Goal: Task Accomplishment & Management: Complete application form

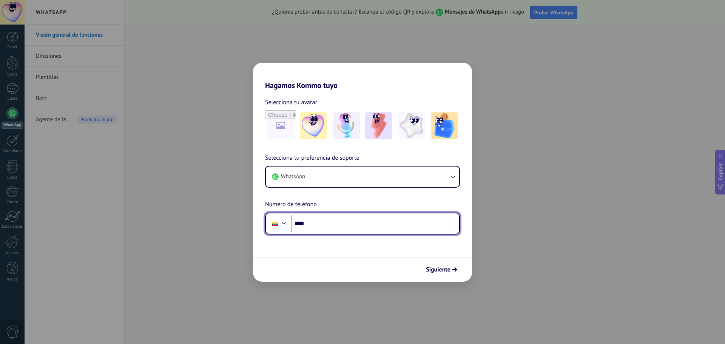
click at [333, 225] on input "****" at bounding box center [375, 223] width 168 height 17
type input "**********"
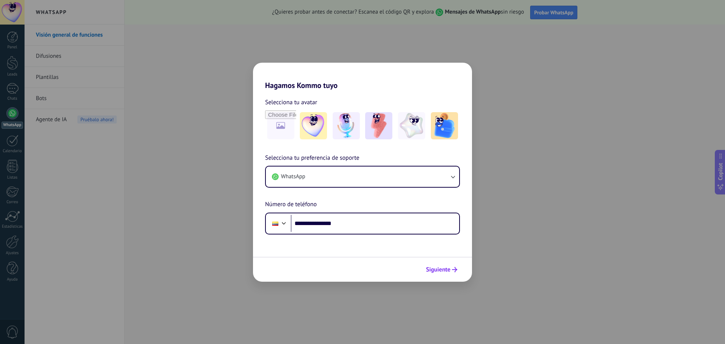
click at [442, 272] on span "Siguiente" at bounding box center [438, 269] width 25 height 5
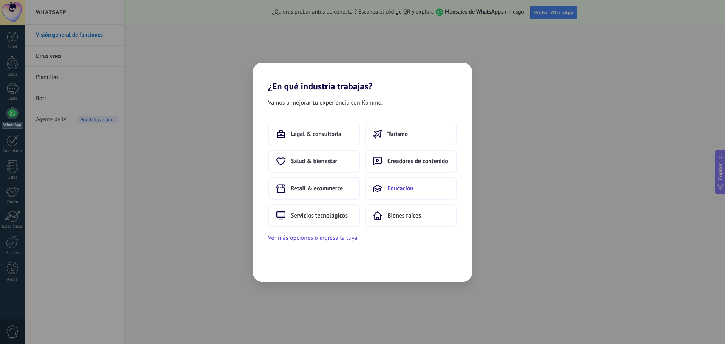
click at [400, 192] on span "Educación" at bounding box center [400, 189] width 26 height 8
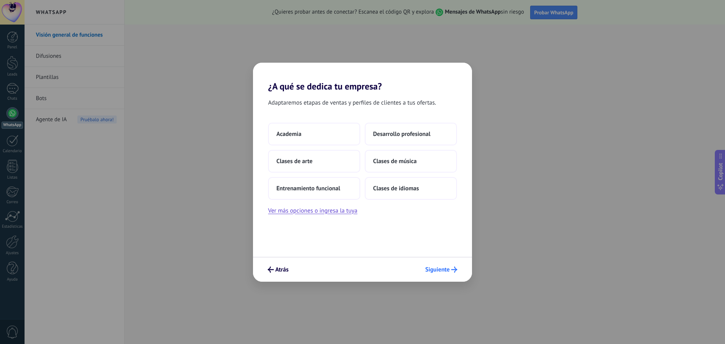
click at [435, 271] on span "Siguiente" at bounding box center [437, 269] width 25 height 5
click at [293, 132] on span "Academia" at bounding box center [288, 134] width 25 height 8
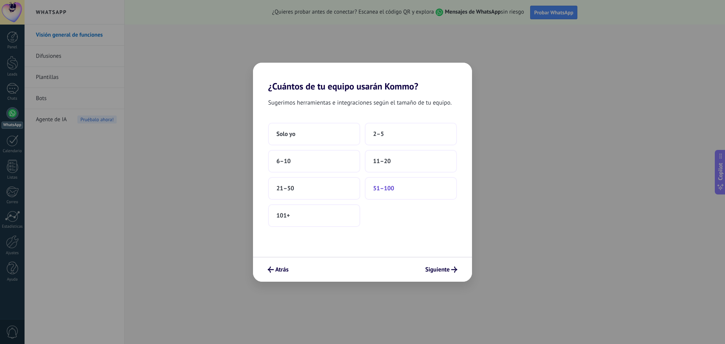
click at [381, 188] on span "51–100" at bounding box center [383, 189] width 21 height 8
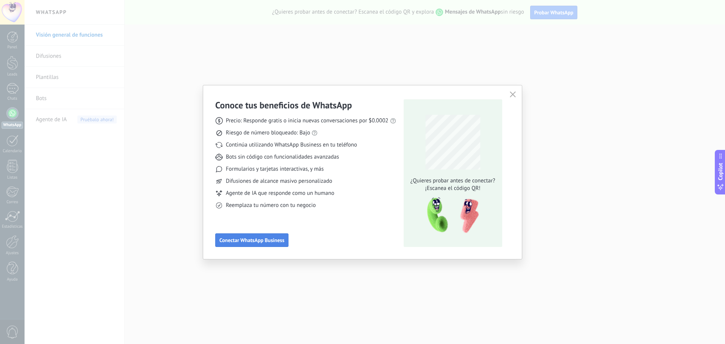
click at [258, 243] on button "Conectar WhatsApp Business" at bounding box center [251, 240] width 73 height 14
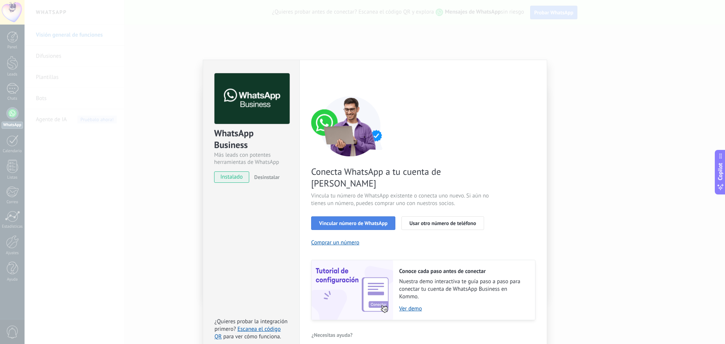
click at [351, 220] on span "Vincular número de WhatsApp" at bounding box center [353, 222] width 68 height 5
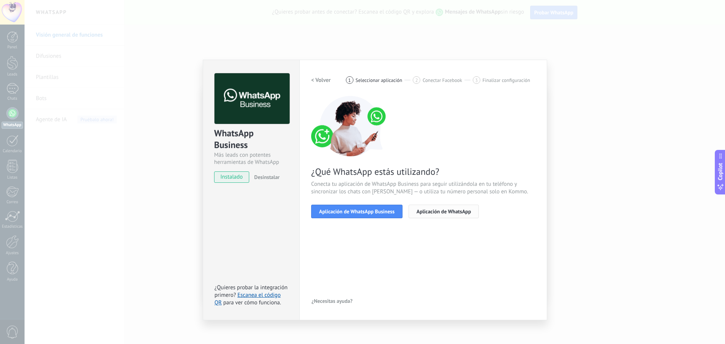
click at [450, 209] on span "Aplicación de WhatsApp" at bounding box center [443, 211] width 54 height 5
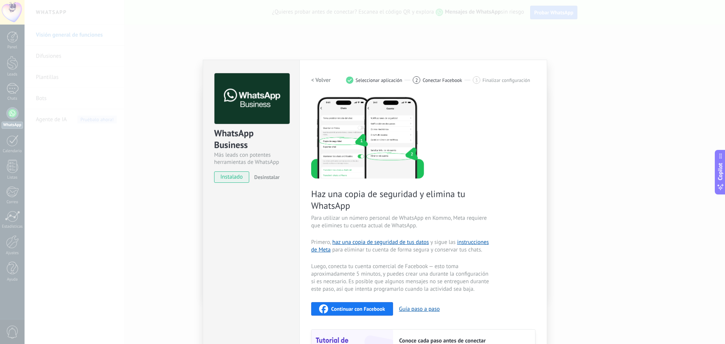
click at [355, 307] on span "Continuar con Facebook" at bounding box center [358, 308] width 54 height 5
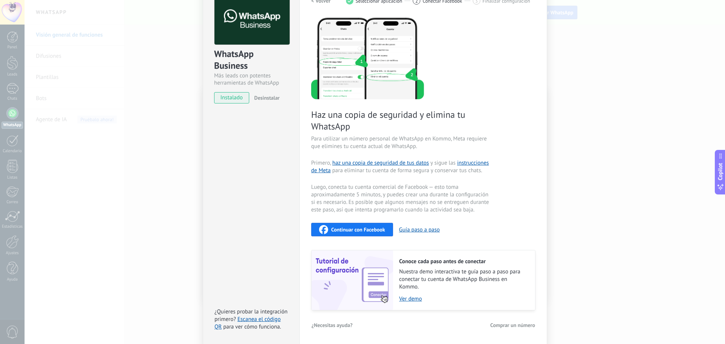
click at [368, 232] on span "Continuar con Facebook" at bounding box center [358, 229] width 54 height 5
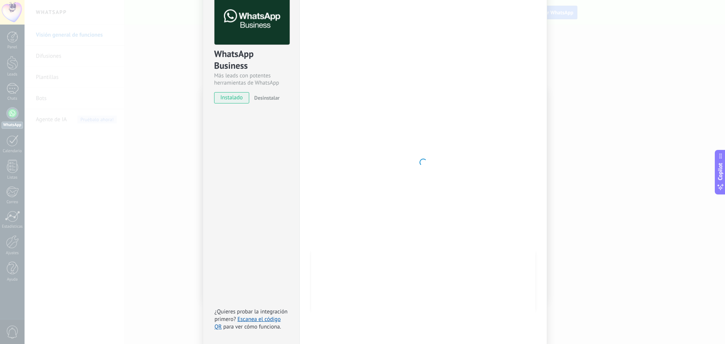
click at [348, 157] on div at bounding box center [423, 162] width 224 height 337
click at [439, 182] on div at bounding box center [423, 162] width 224 height 337
click at [343, 122] on div at bounding box center [423, 162] width 224 height 337
drag, startPoint x: 348, startPoint y: 122, endPoint x: 357, endPoint y: 125, distance: 9.5
click at [353, 123] on div at bounding box center [423, 162] width 224 height 337
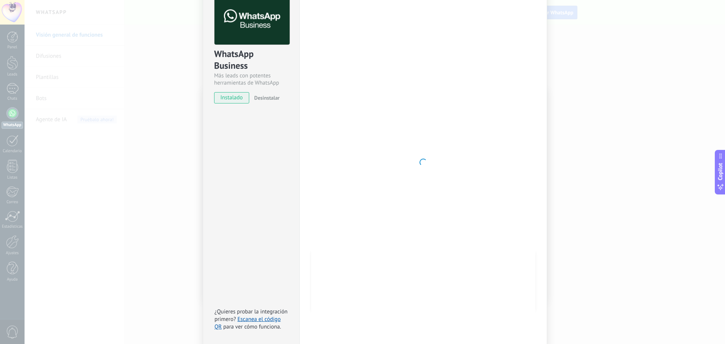
drag, startPoint x: 446, startPoint y: 154, endPoint x: 445, endPoint y: 166, distance: 12.9
click at [446, 164] on div at bounding box center [423, 162] width 224 height 337
drag, startPoint x: 430, startPoint y: 180, endPoint x: 433, endPoint y: 160, distance: 20.0
click at [431, 169] on div at bounding box center [423, 162] width 224 height 337
click at [460, 126] on div at bounding box center [423, 162] width 224 height 337
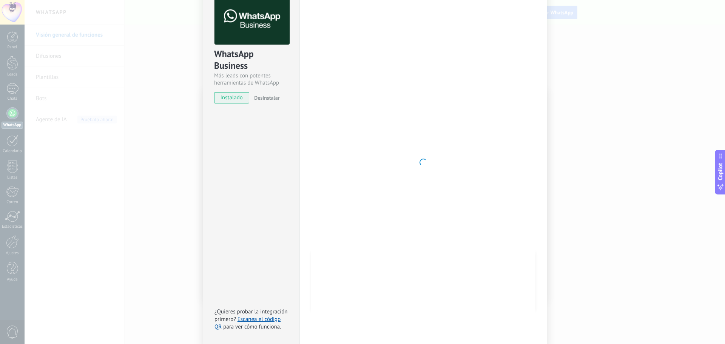
click at [457, 125] on div at bounding box center [423, 162] width 224 height 337
click at [454, 124] on div at bounding box center [423, 162] width 224 height 337
